Goal: Transaction & Acquisition: Purchase product/service

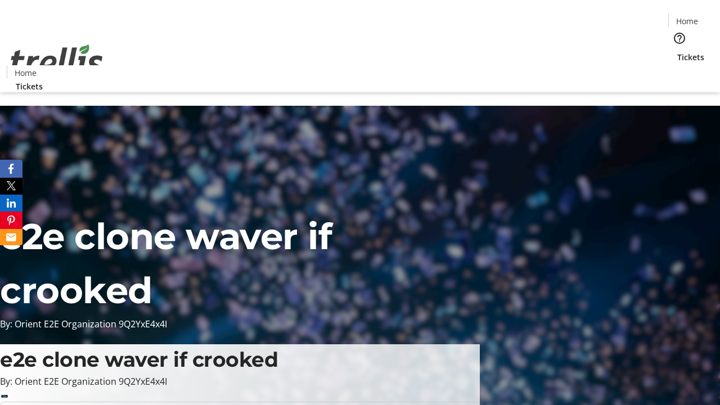
click at [678, 51] on span "Tickets" at bounding box center [691, 57] width 27 height 12
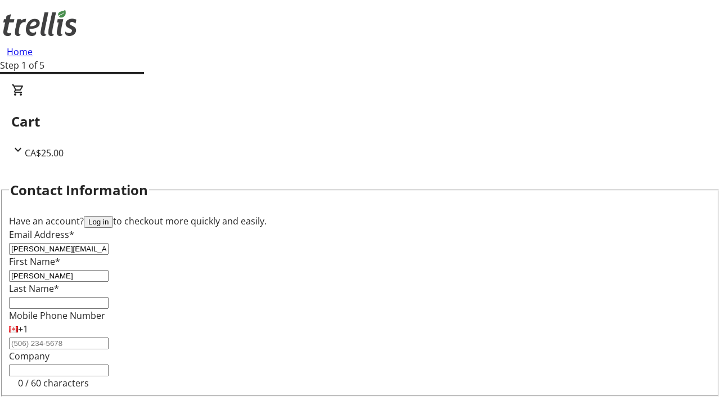
type input "[PERSON_NAME]"
type input "Mraz"
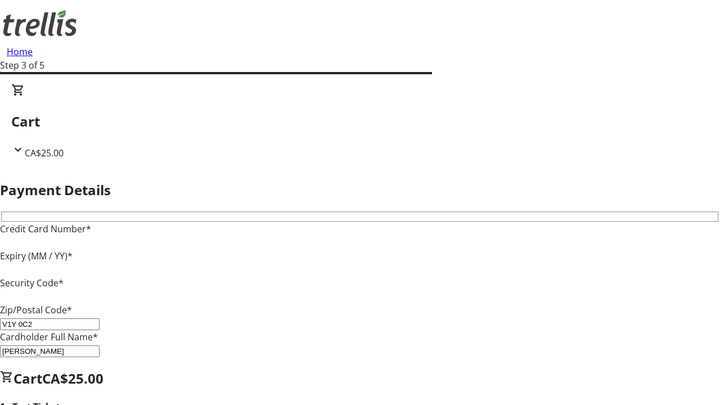
type input "V1Y 0C2"
